Goal: Task Accomplishment & Management: Use online tool/utility

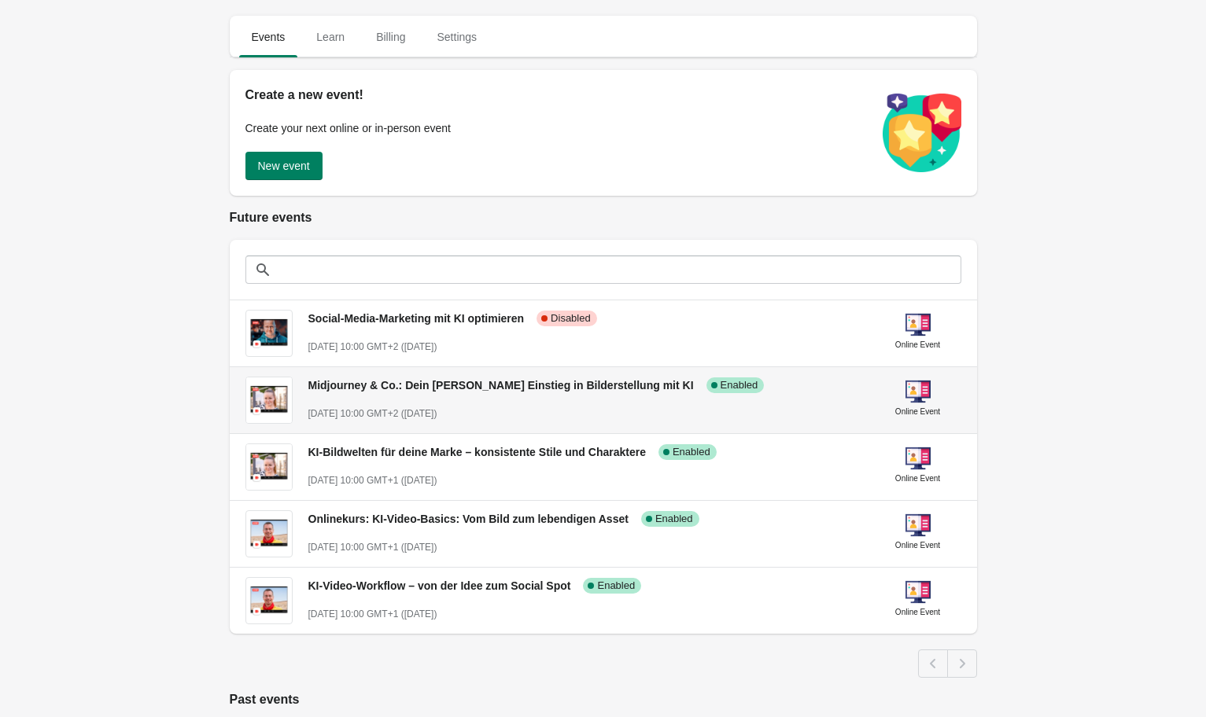
scroll to position [72, 0]
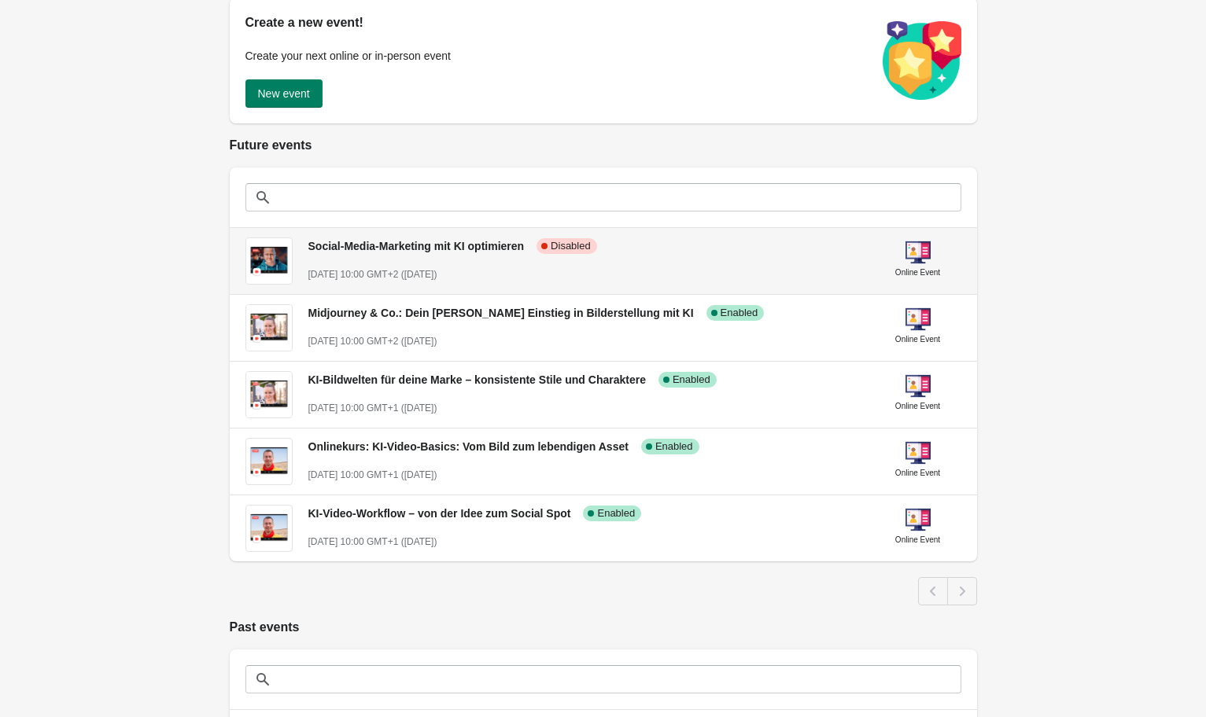
click at [429, 244] on span "Social-Media-Marketing mit KI optimieren" at bounding box center [416, 246] width 216 height 13
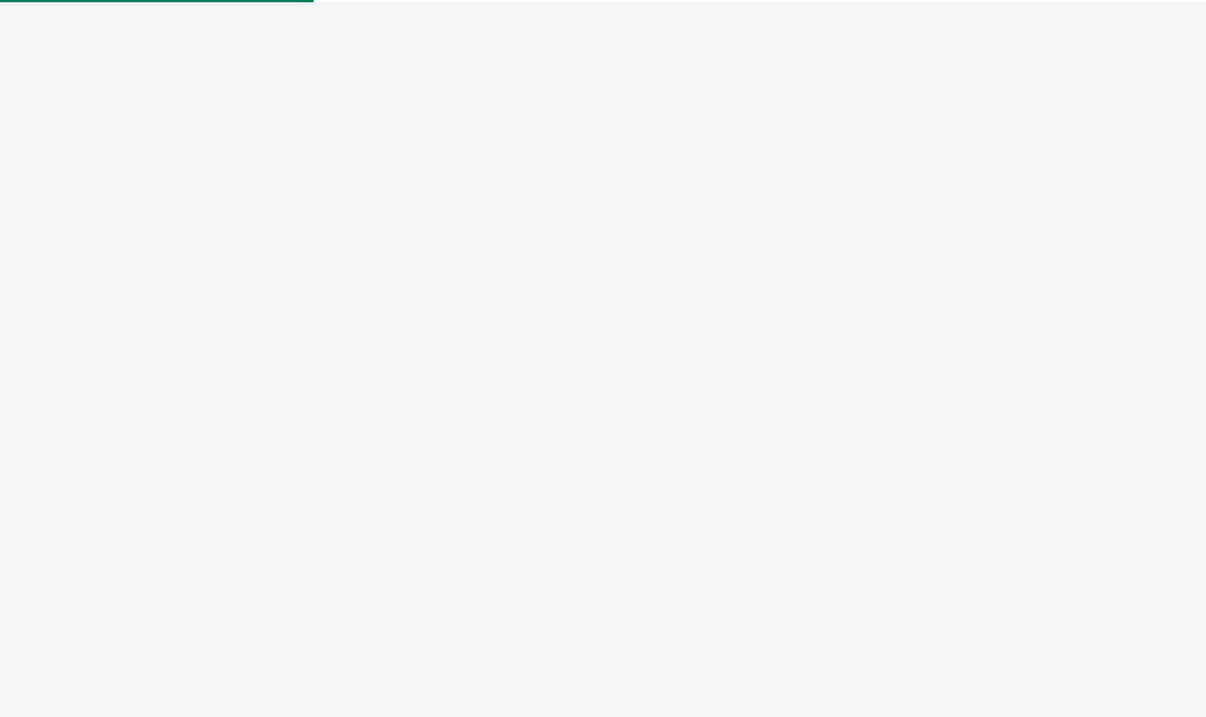
select select "US"
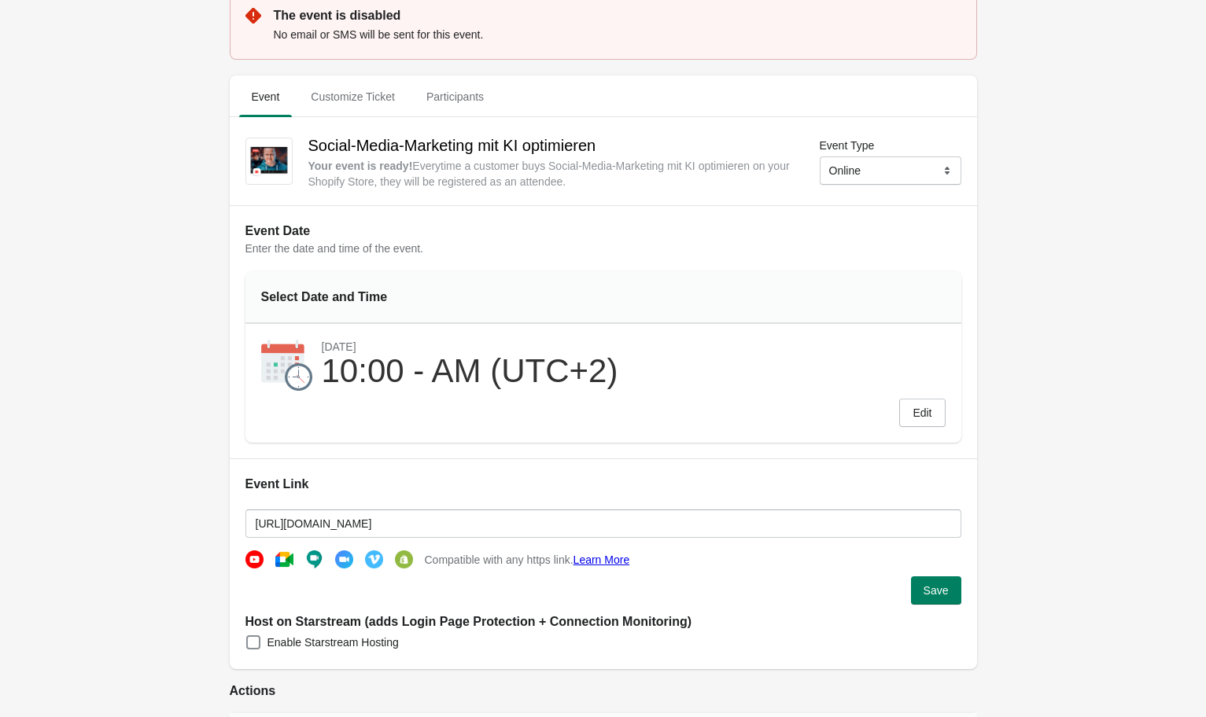
scroll to position [83, 0]
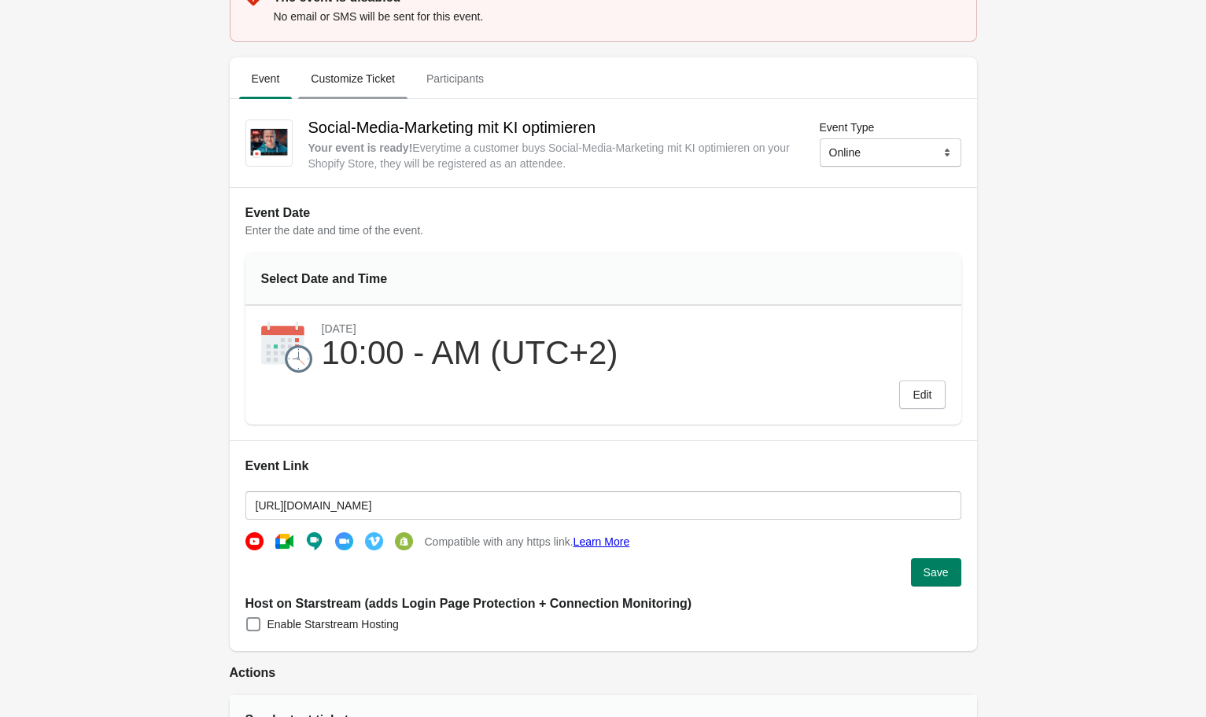
click at [367, 80] on span "Customize Ticket" at bounding box center [352, 79] width 109 height 28
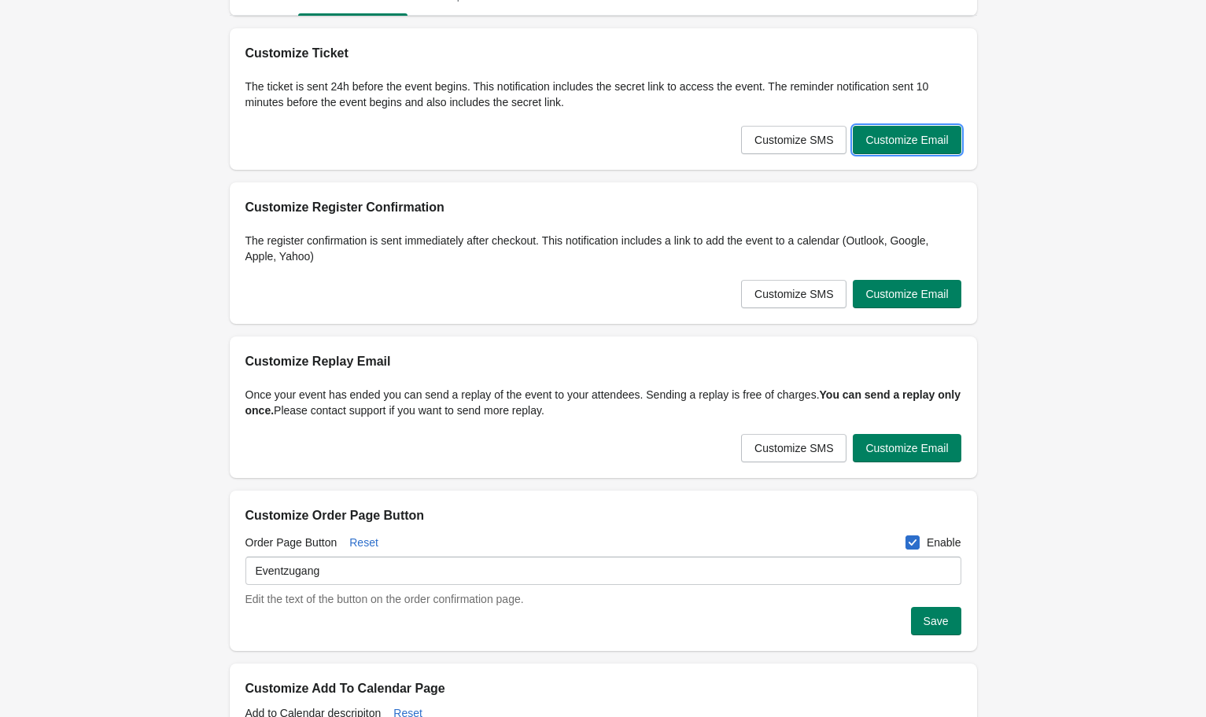
drag, startPoint x: 929, startPoint y: 149, endPoint x: 928, endPoint y: 248, distance: 98.3
click at [922, 248] on div "Event details Event Customize Ticket Participants Event Customize Ticket Partic…" at bounding box center [595, 477] width 763 height 1112
click at [922, 127] on button "Customize Email" at bounding box center [907, 140] width 108 height 28
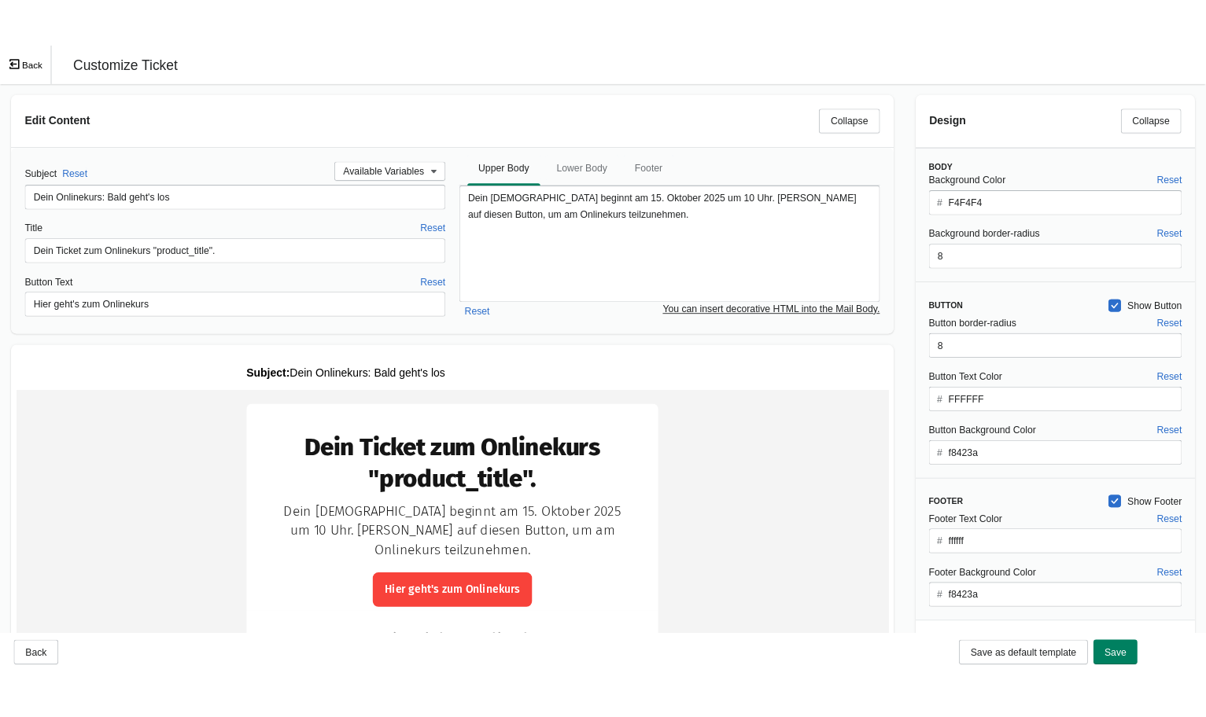
scroll to position [0, 0]
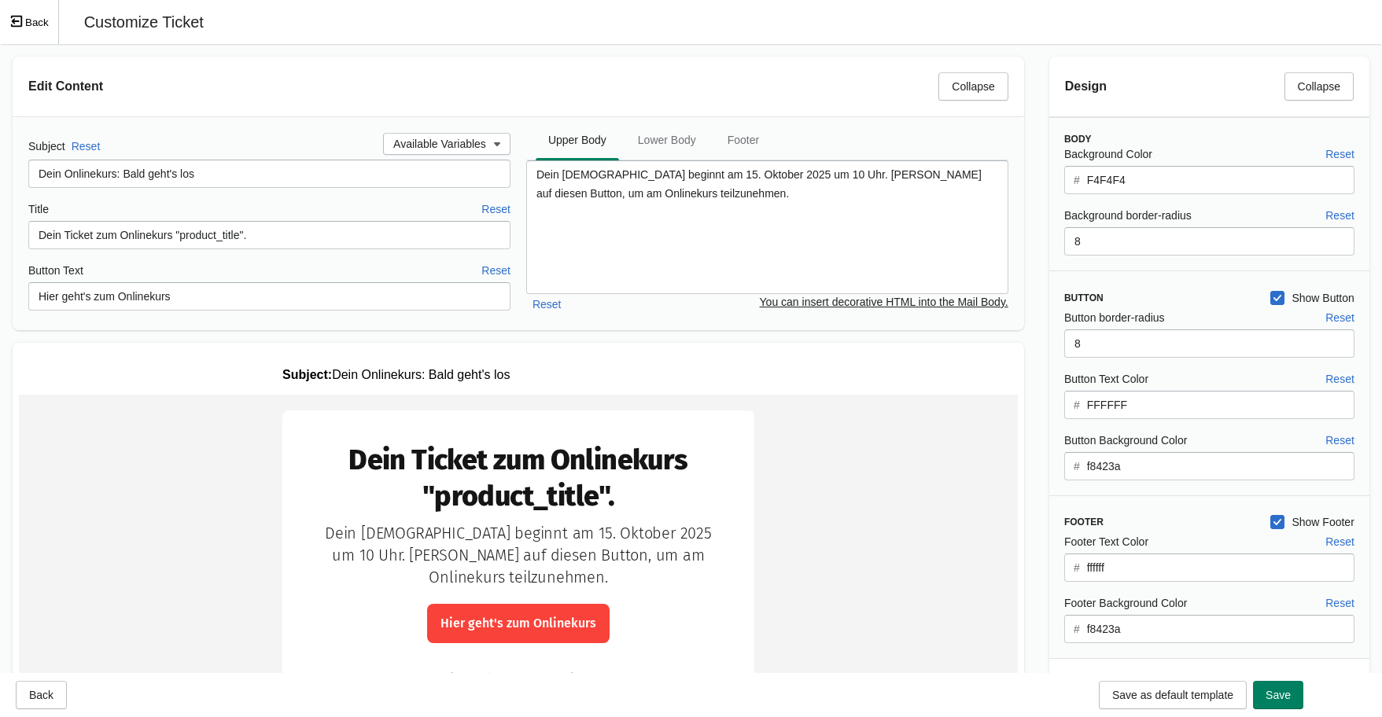
click at [23, 14] on icon "Exit fullscreen mode" at bounding box center [16, 21] width 14 height 14
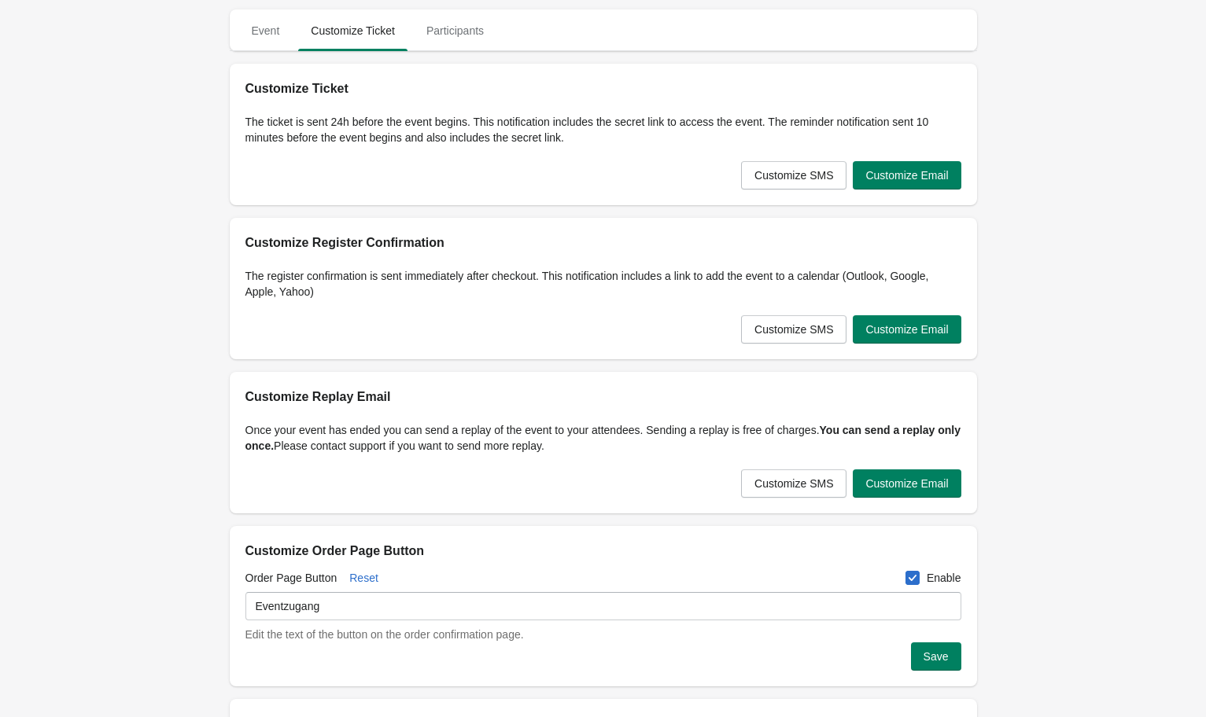
scroll to position [48, 0]
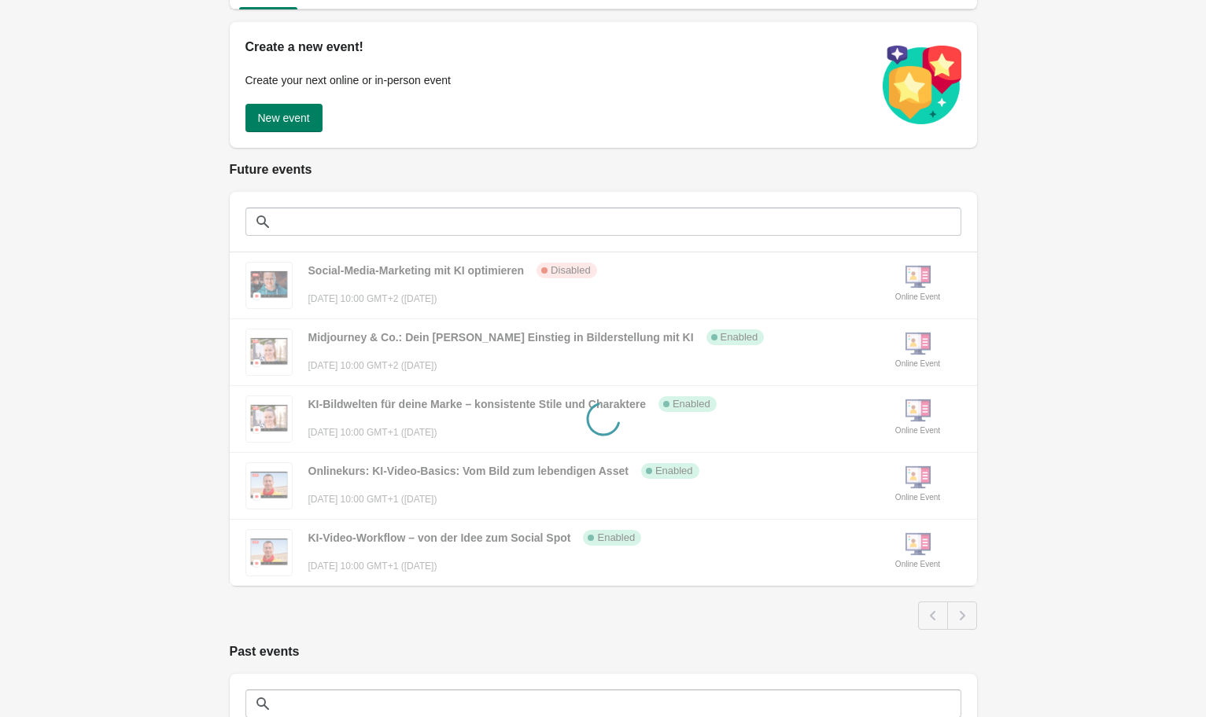
scroll to position [72, 0]
